Goal: Find contact information: Find contact information

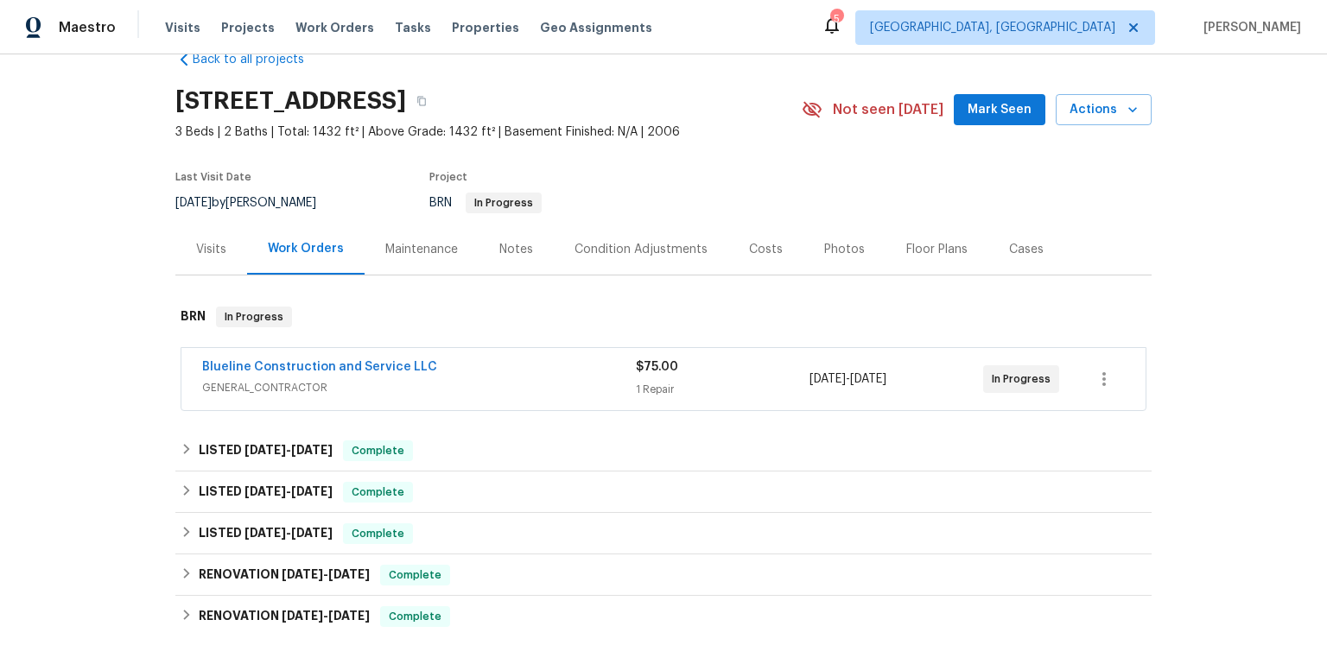
scroll to position [87, 0]
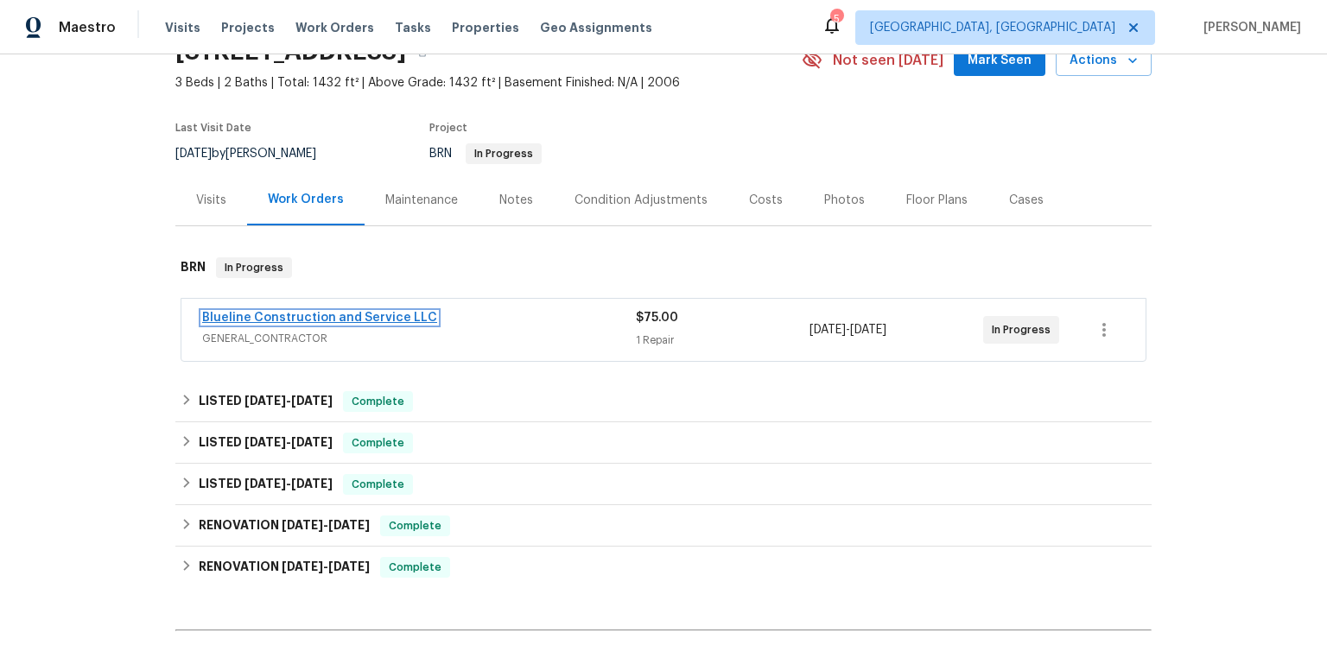
click at [437, 324] on link "Blueline Construction and Service LLC" at bounding box center [319, 318] width 235 height 12
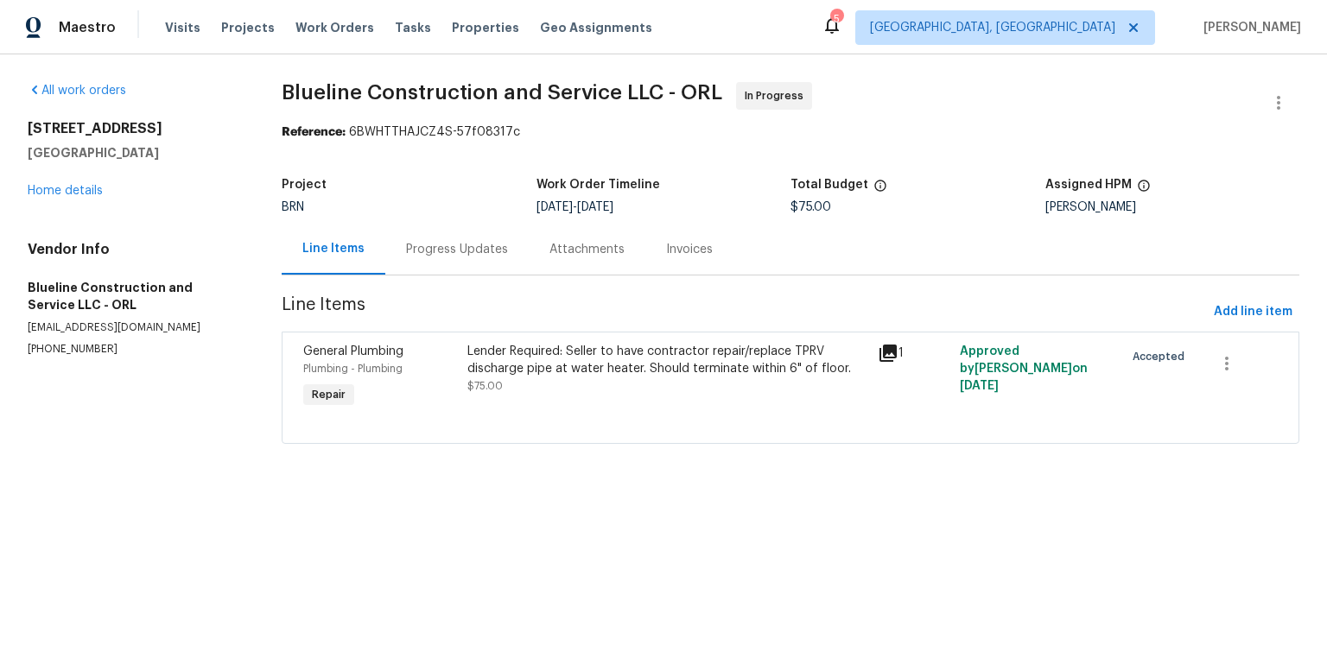
click at [484, 275] on div "Progress Updates" at bounding box center [456, 249] width 143 height 51
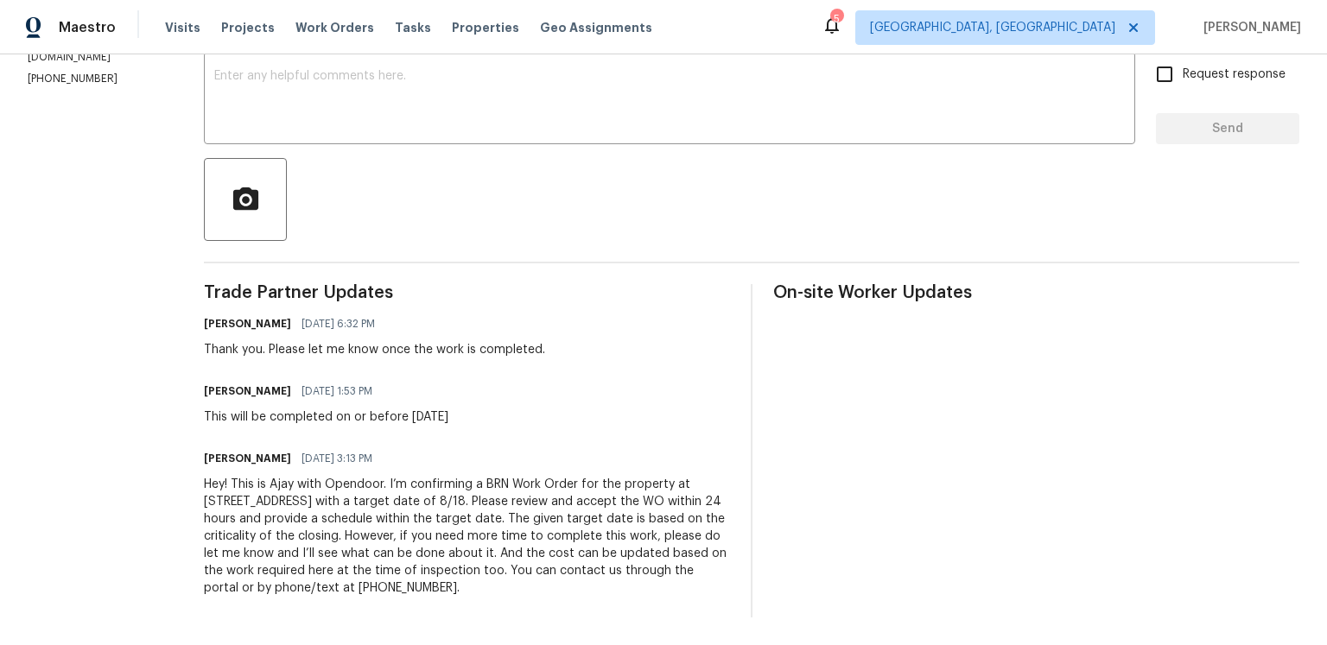
scroll to position [349, 0]
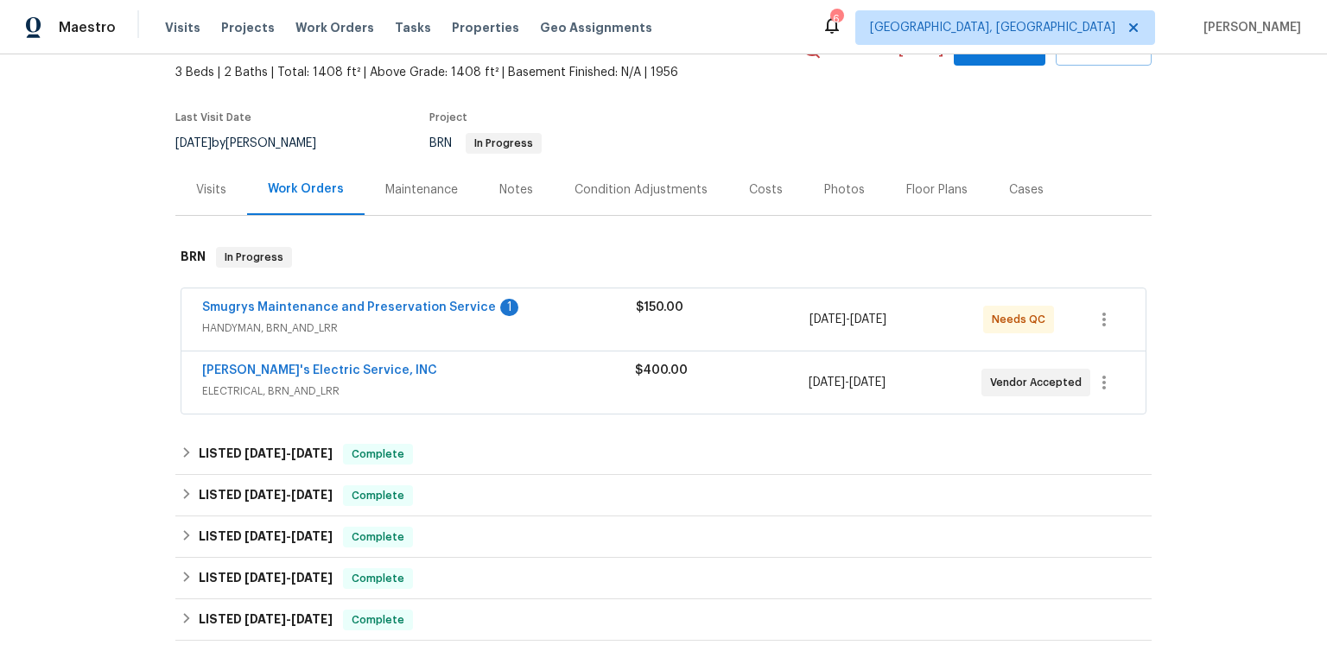
scroll to position [188, 0]
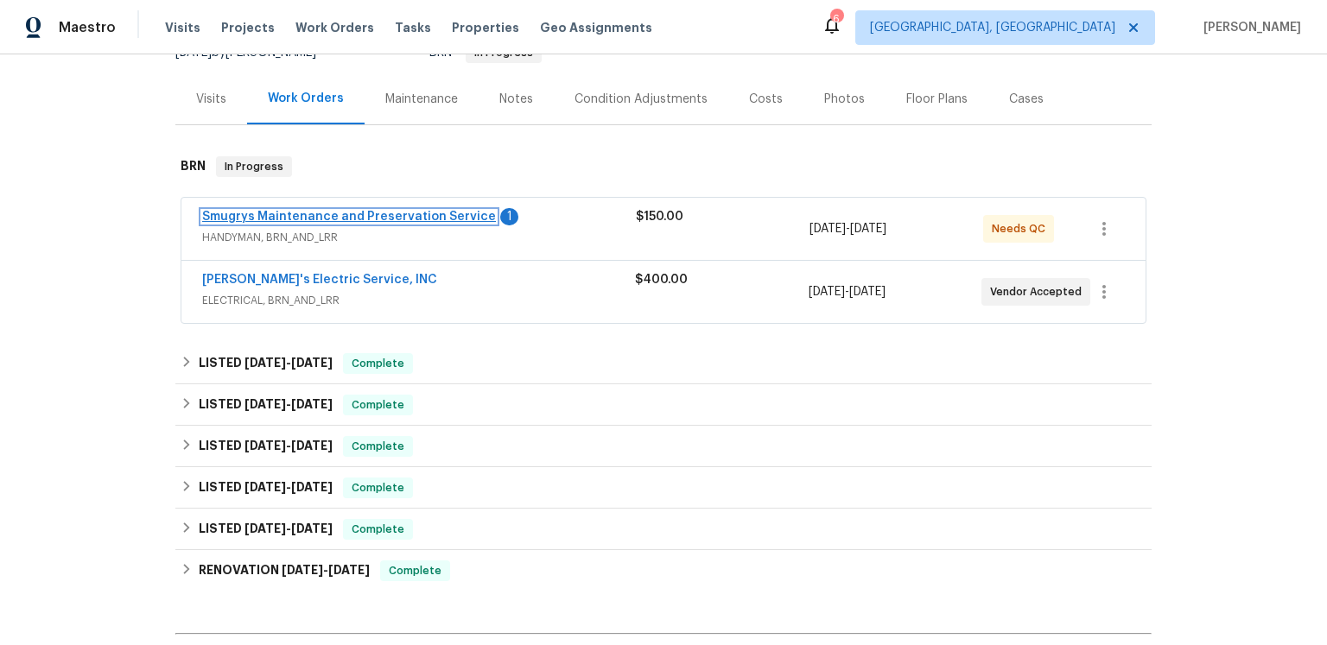
click at [365, 223] on link "Smugrys Maintenance and Preservation Service" at bounding box center [349, 217] width 294 height 12
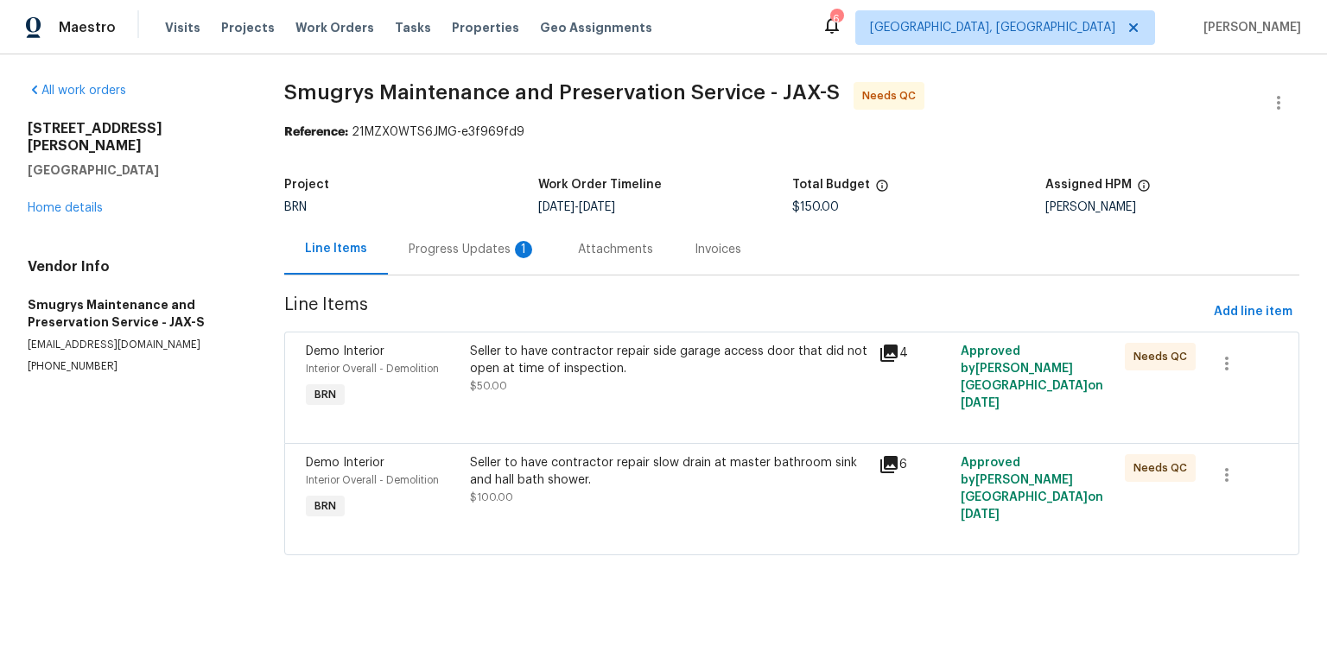
click at [532, 258] on div "1" at bounding box center [523, 249] width 17 height 17
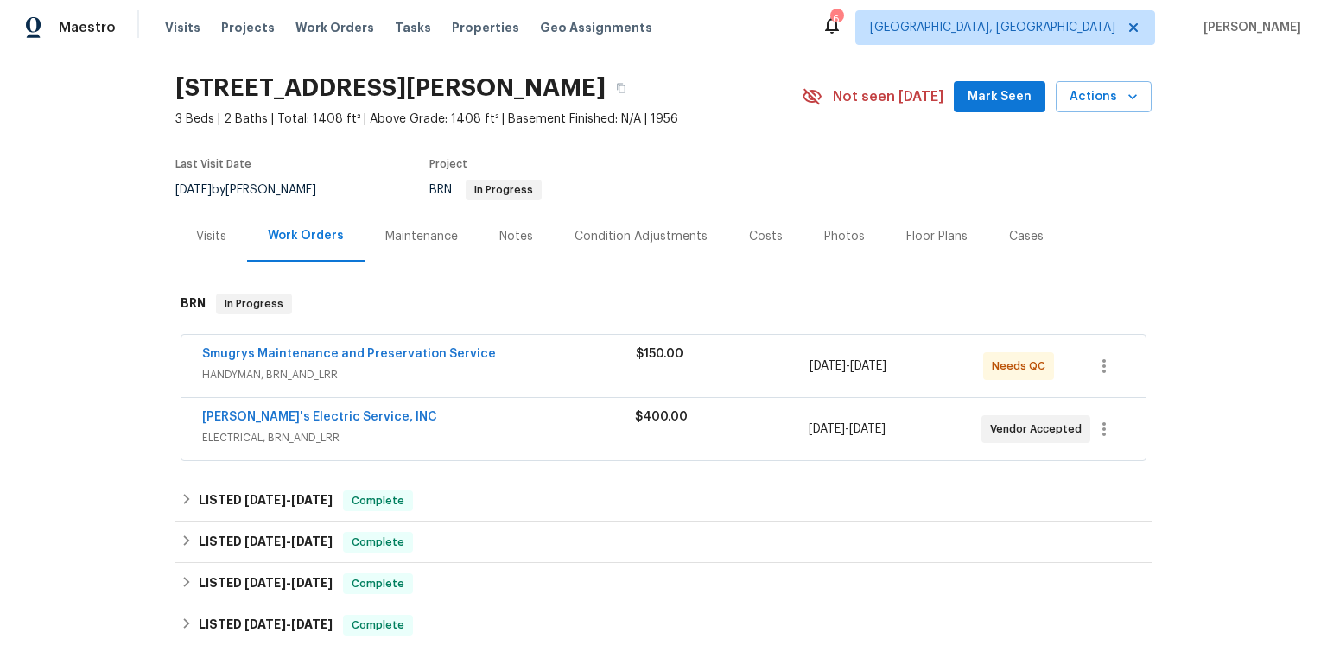
scroll to position [112, 0]
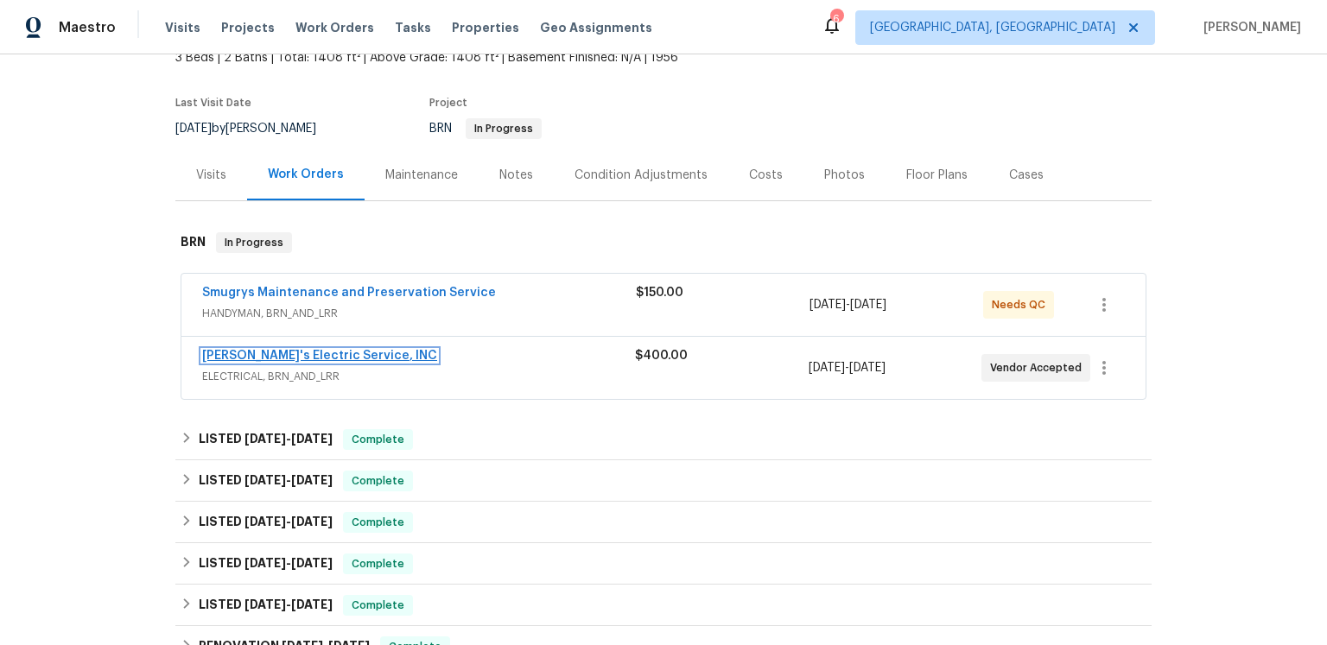
click at [365, 362] on link "Jack's Electric Service, INC" at bounding box center [319, 356] width 235 height 12
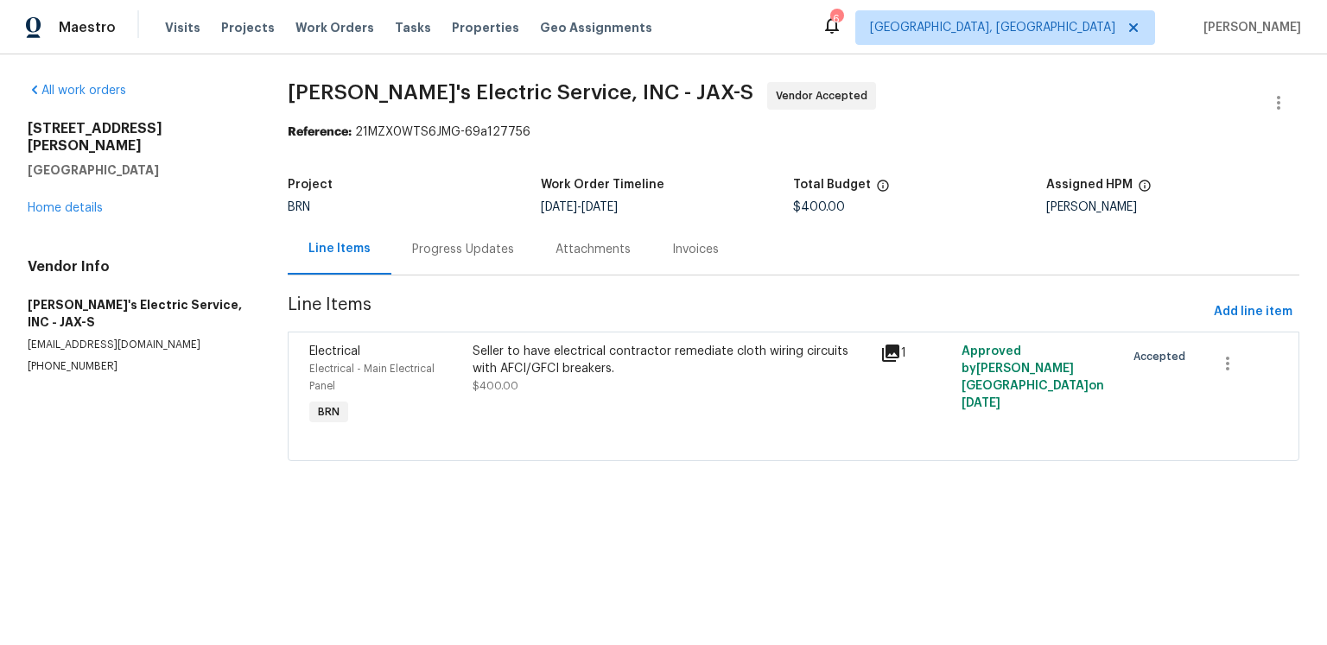
click at [514, 258] on div "Progress Updates" at bounding box center [463, 249] width 102 height 17
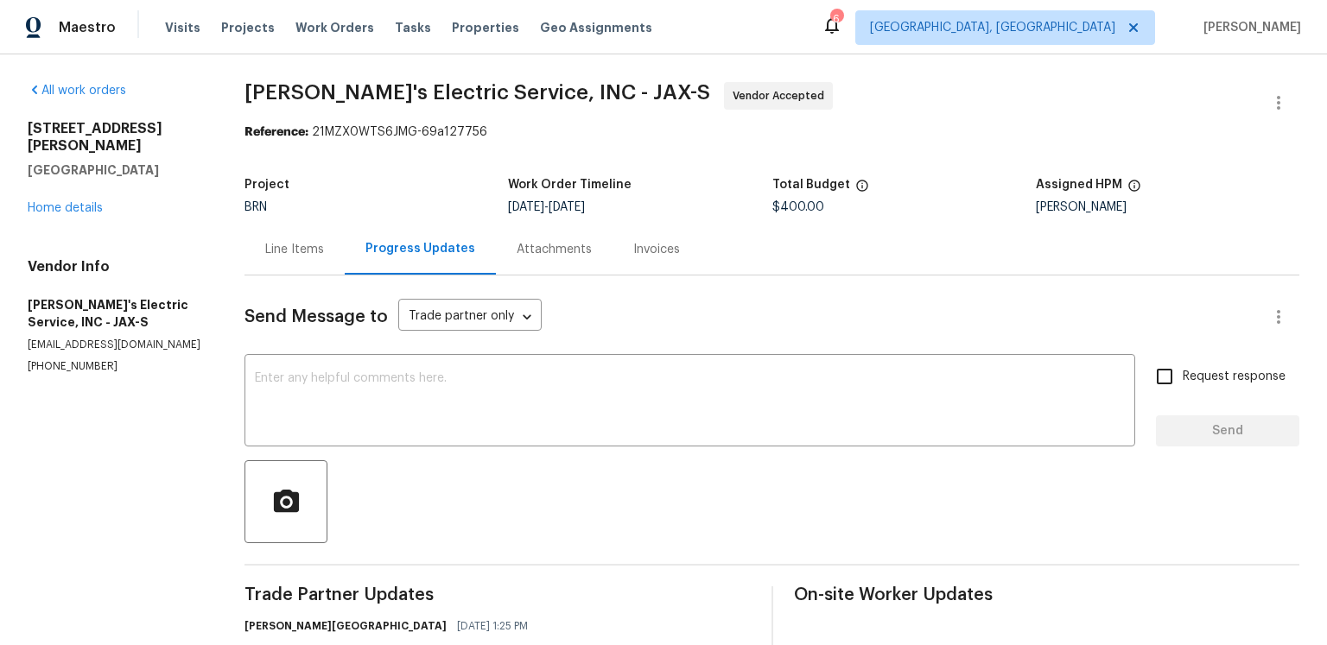
click at [662, 338] on div "Send Message to Trade partner only Trade partner only ​" at bounding box center [750, 316] width 1013 height 41
click at [670, 338] on div "Send Message to Trade partner only Trade partner only ​" at bounding box center [750, 316] width 1013 height 41
click at [675, 175] on section "Jack's Electric Service, INC - JAX-S Vendor Accepted Reference: 21MZX0WTS6JMG-6…" at bounding box center [771, 500] width 1055 height 836
click at [670, 172] on section "Jack's Electric Service, INC - JAX-S Vendor Accepted Reference: 21MZX0WTS6JMG-6…" at bounding box center [771, 500] width 1055 height 836
click at [708, 168] on section "Jack's Electric Service, INC - JAX-S Vendor Accepted Reference: 21MZX0WTS6JMG-6…" at bounding box center [771, 500] width 1055 height 836
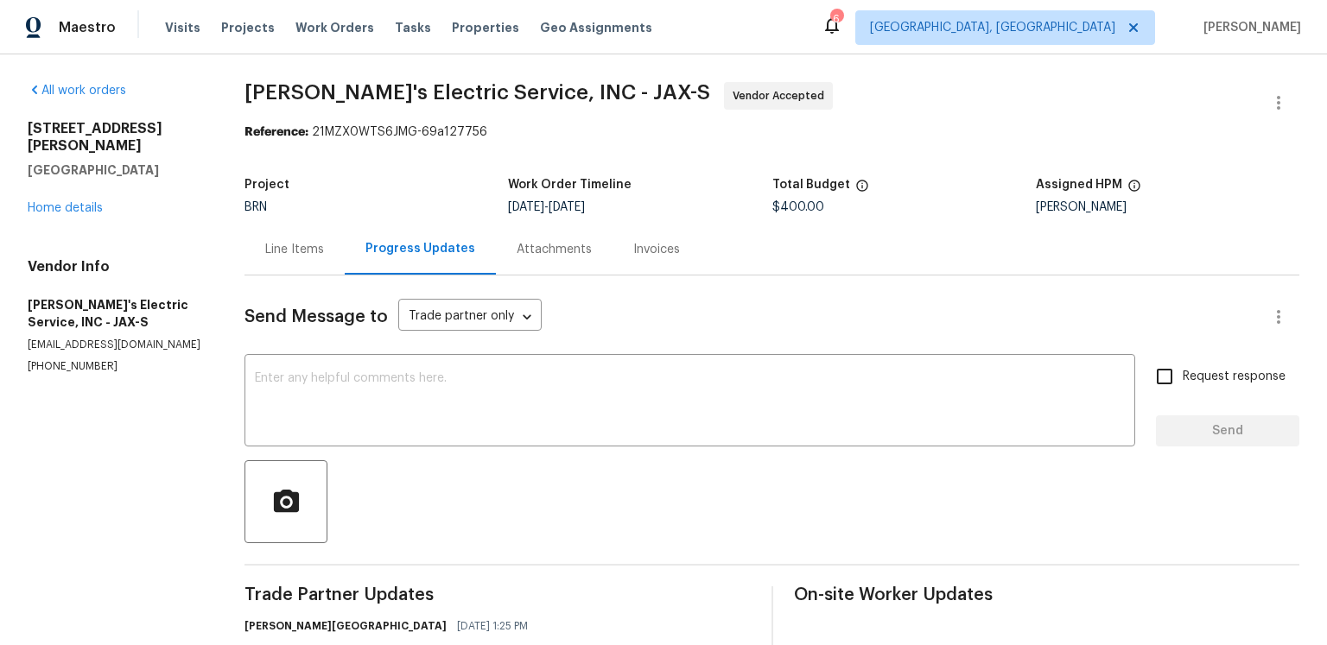
click at [442, 189] on div "Project BRN Work Order Timeline 8/18/2025 - 8/20/2025 Total Budget $400.00 Assi…" at bounding box center [771, 195] width 1055 height 55
click at [895, 162] on section "Jack's Electric Service, INC - JAX-S Vendor Accepted Reference: 21MZX0WTS6JMG-6…" at bounding box center [771, 500] width 1055 height 836
drag, startPoint x: 154, startPoint y: 389, endPoint x: 23, endPoint y: 396, distance: 130.6
click at [23, 396] on div "All work orders 7333 Ortega Hills Dr Jacksonville, FL 32244 Home details Vendor…" at bounding box center [663, 499] width 1327 height 891
copy p "(904) 874-6702"
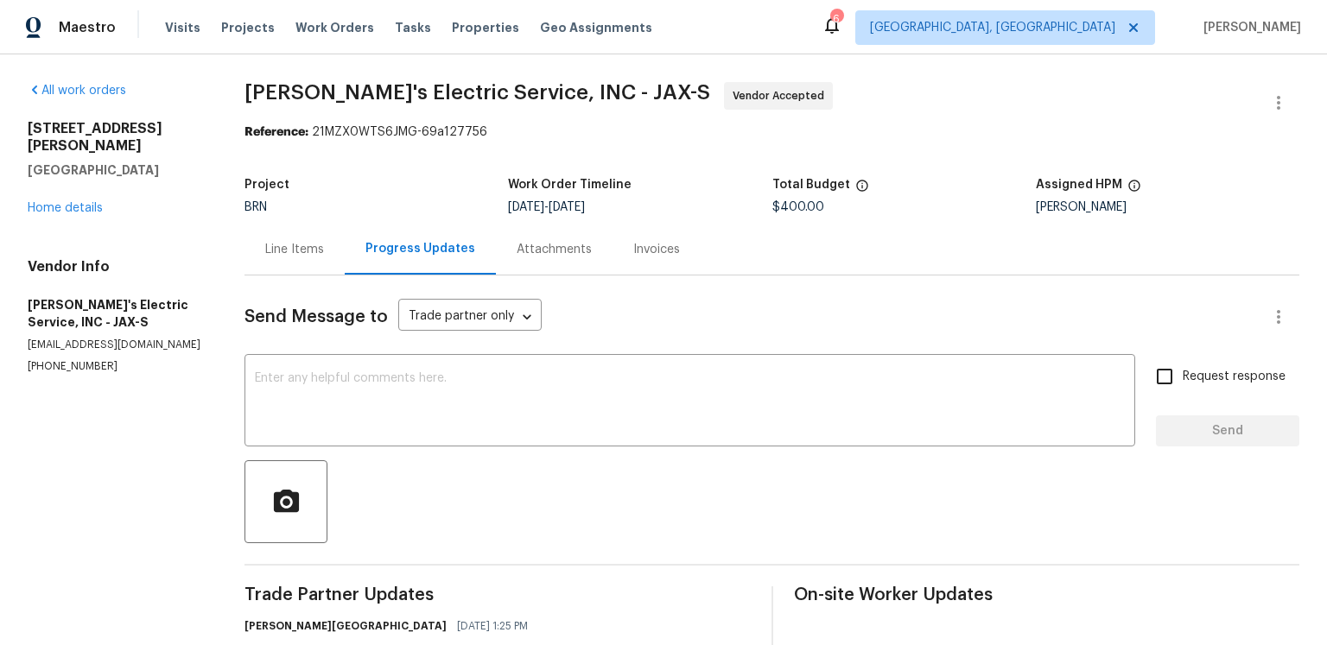
click at [881, 124] on span "Jack's Electric Service, INC - JAX-S Vendor Accepted" at bounding box center [750, 102] width 1013 height 41
click at [950, 124] on span "Jack's Electric Service, INC - JAX-S Vendor Accepted" at bounding box center [750, 102] width 1013 height 41
